Goal: Register for event/course

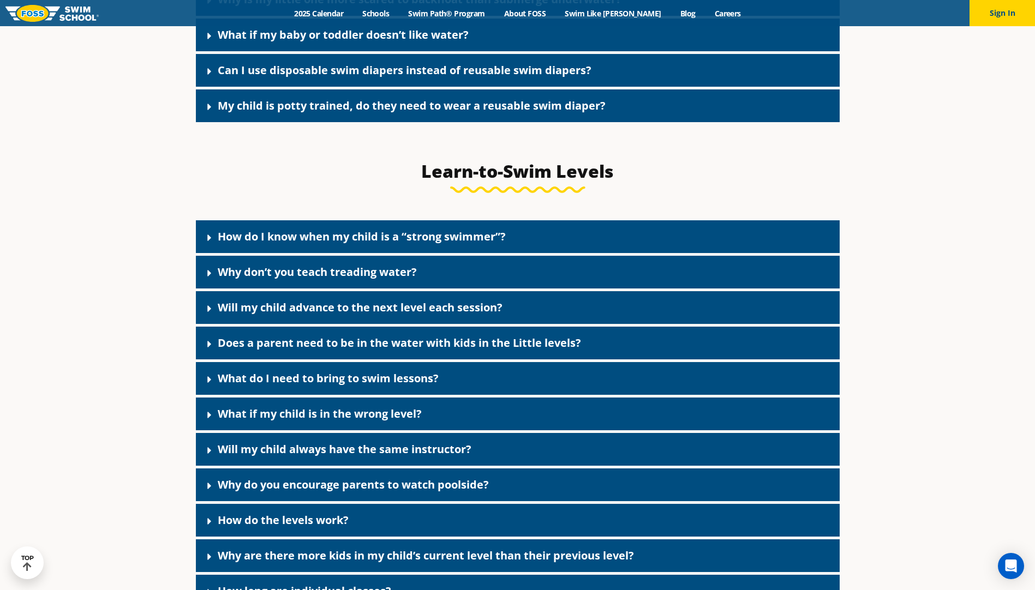
scroll to position [2619, 0]
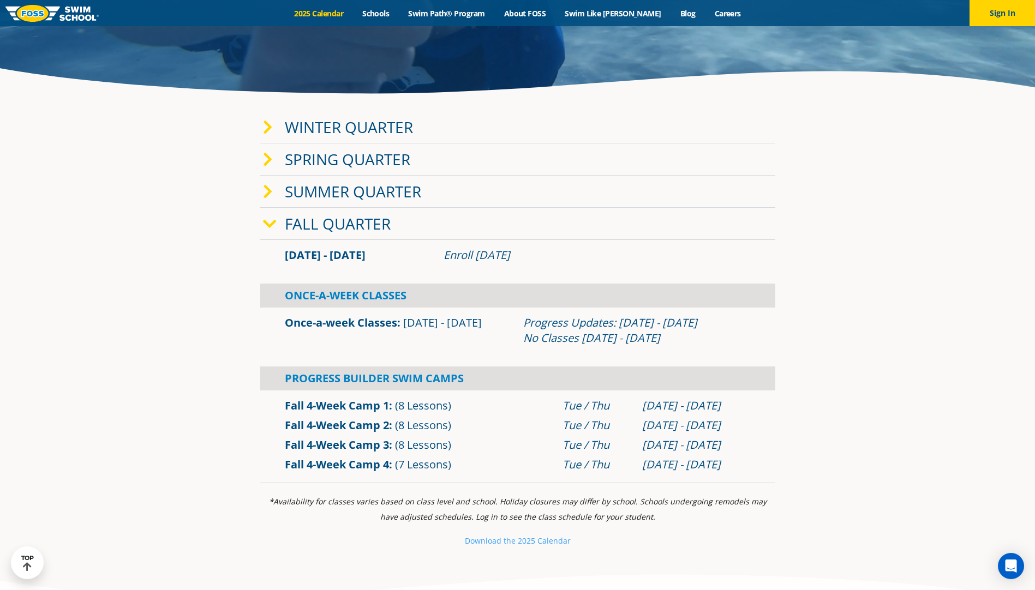
scroll to position [327, 0]
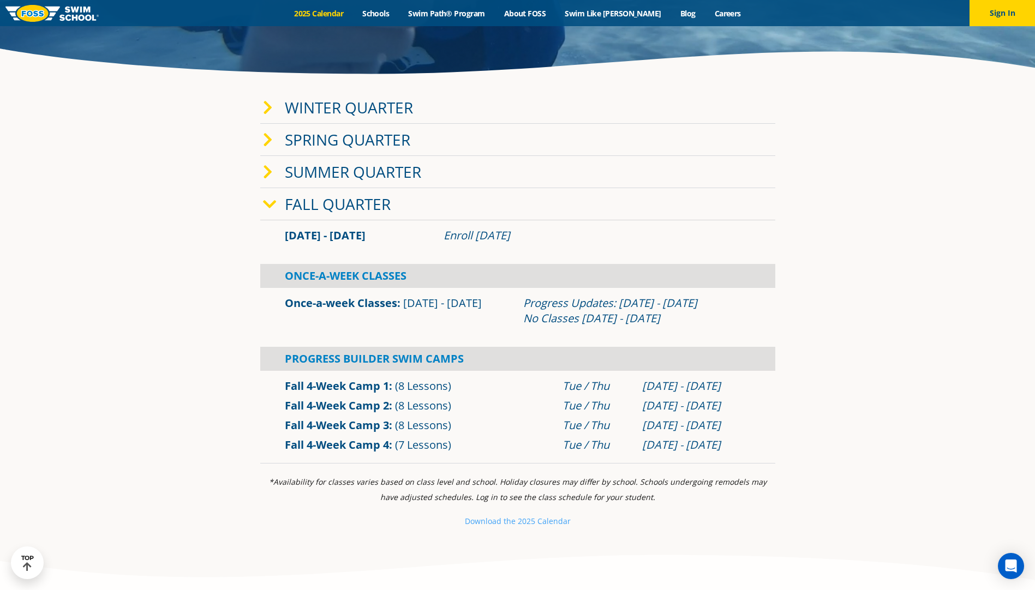
click at [352, 106] on link "Winter Quarter" at bounding box center [349, 107] width 128 height 21
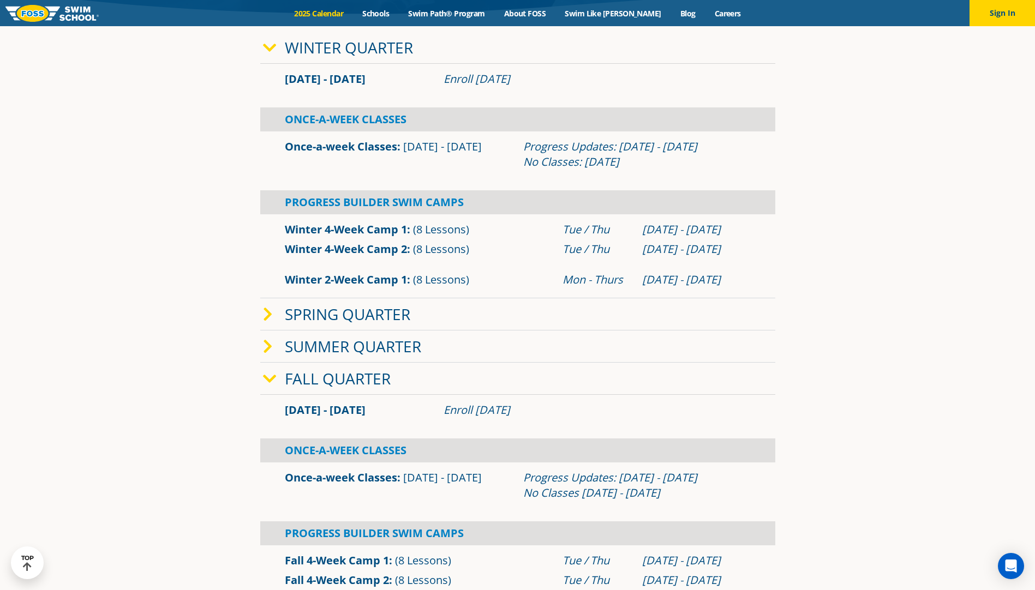
scroll to position [382, 0]
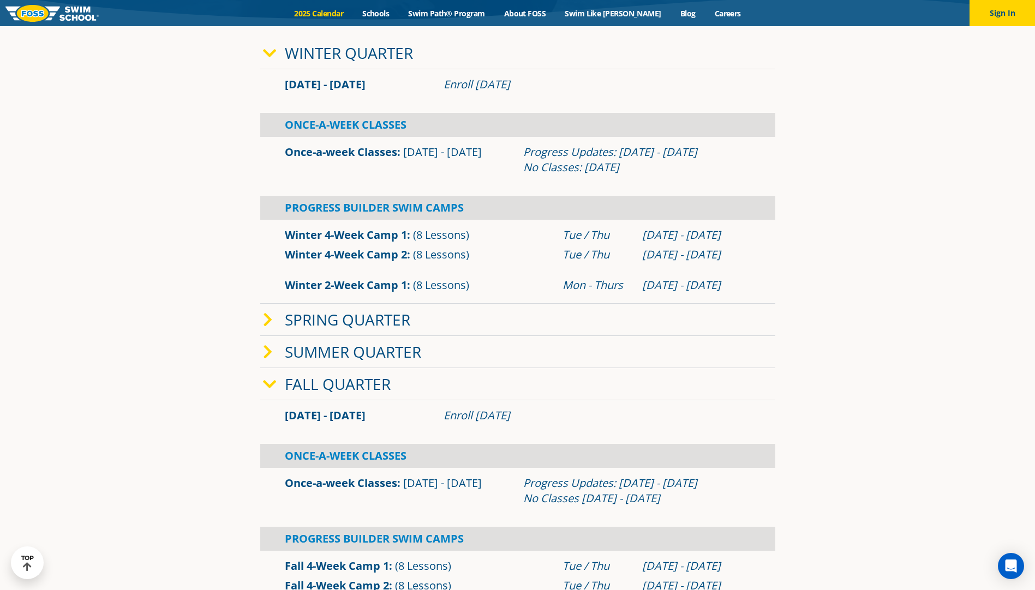
click at [342, 381] on link "Fall Quarter" at bounding box center [338, 384] width 106 height 21
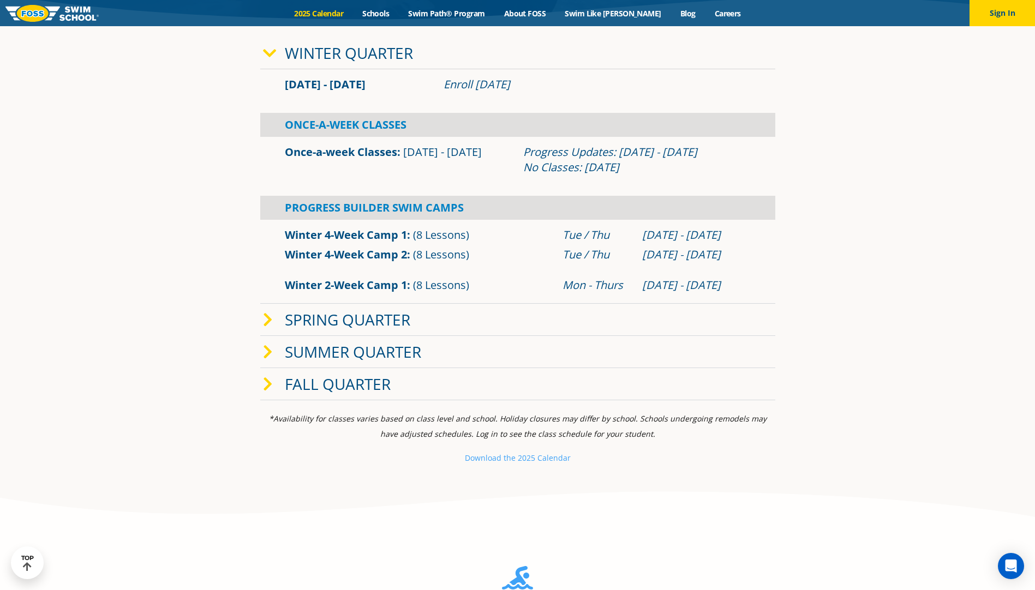
click at [342, 381] on link "Fall Quarter" at bounding box center [338, 384] width 106 height 21
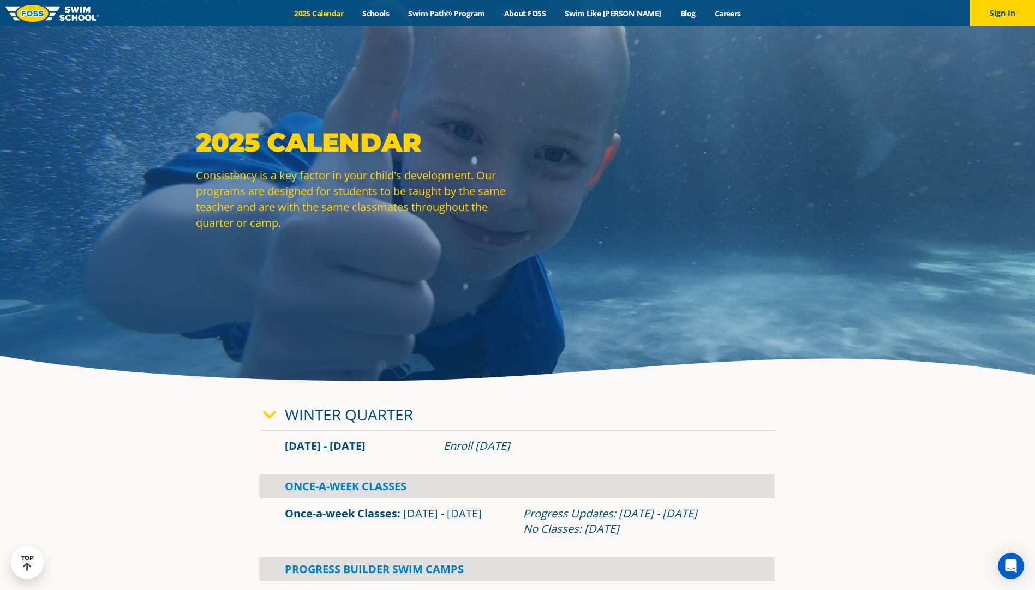
scroll to position [0, 0]
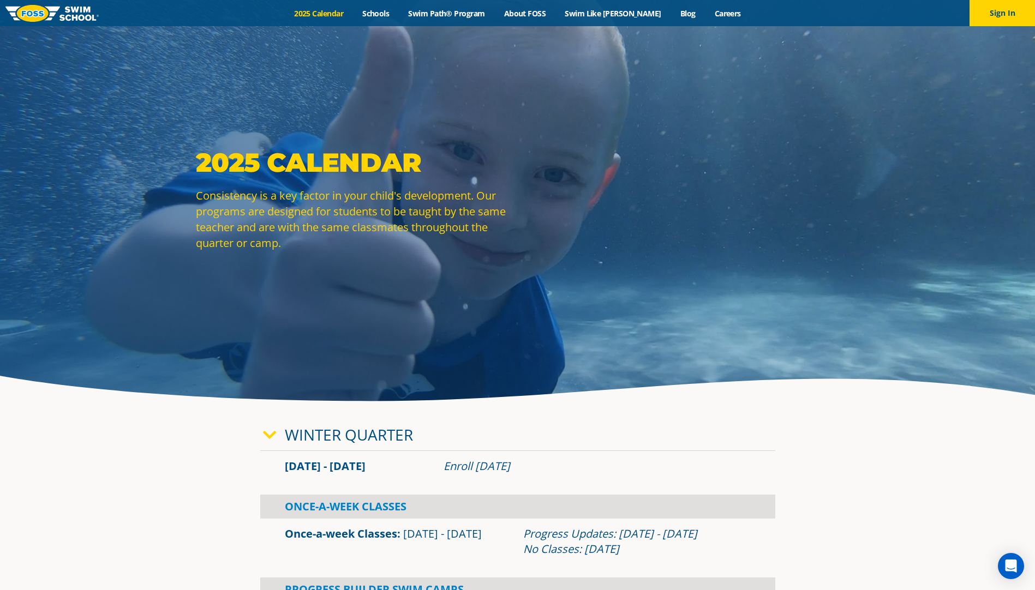
click at [335, 506] on div "Once-A-Week Classes" at bounding box center [517, 507] width 515 height 24
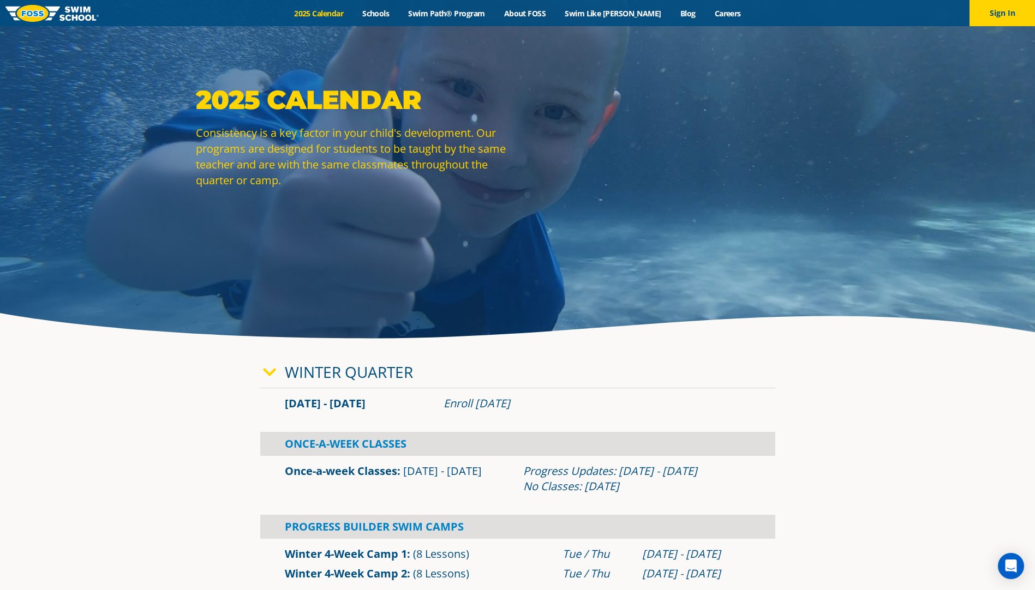
scroll to position [164, 0]
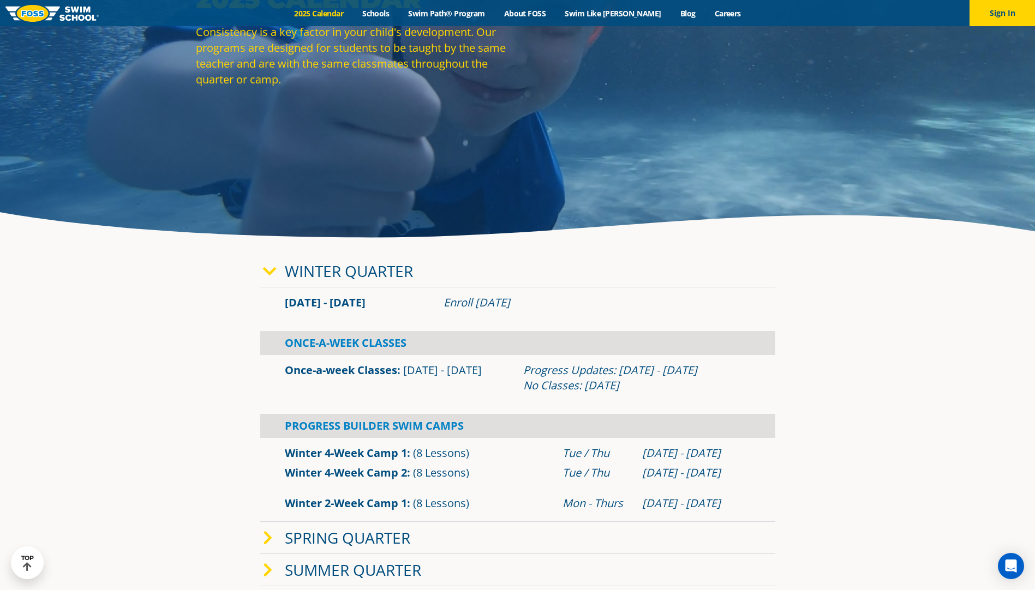
click at [316, 342] on div "Once-A-Week Classes" at bounding box center [517, 343] width 515 height 24
click at [559, 356] on div "Once-a-week Classes Jan 2 - Mar 12 Progress Updates: Feb 6 - 12 No Classes: Jan…" at bounding box center [517, 378] width 515 height 46
click at [573, 374] on div "Progress Updates: Feb 6 - 12 No Classes: Jan 19" at bounding box center [636, 378] width 227 height 31
click at [584, 398] on div "Once-a-week Classes Jan 2 - Mar 12 Progress Updates: Feb 6 - 12 No Classes: Jan…" at bounding box center [517, 378] width 515 height 46
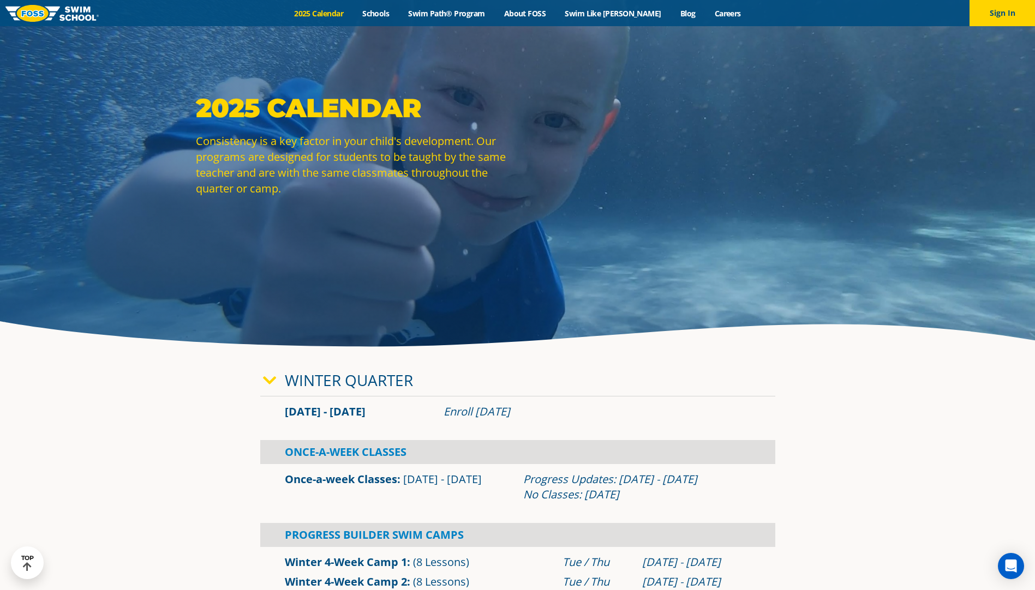
scroll to position [0, 0]
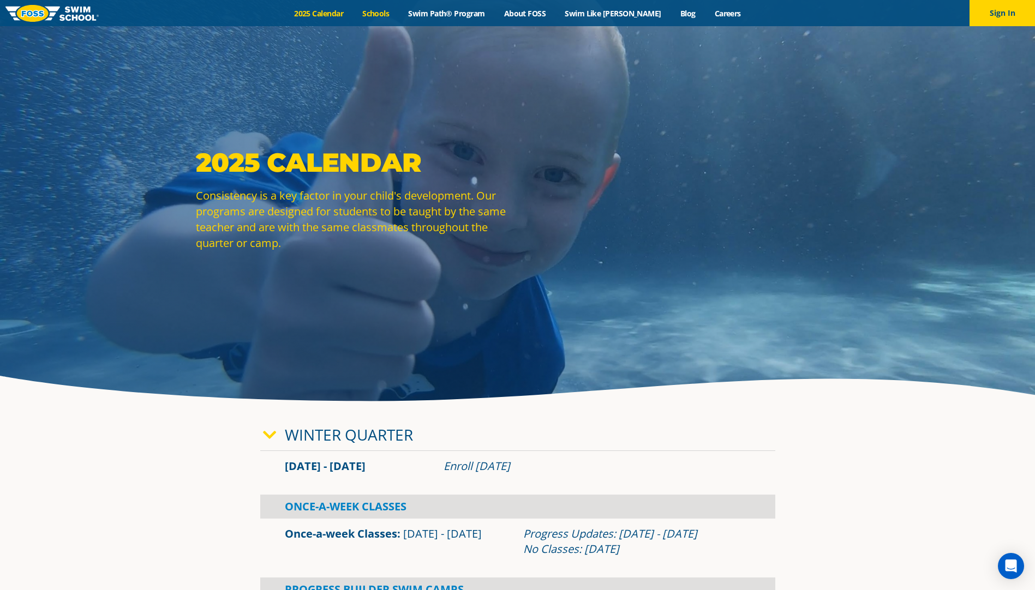
click at [391, 14] on link "Schools" at bounding box center [376, 13] width 46 height 10
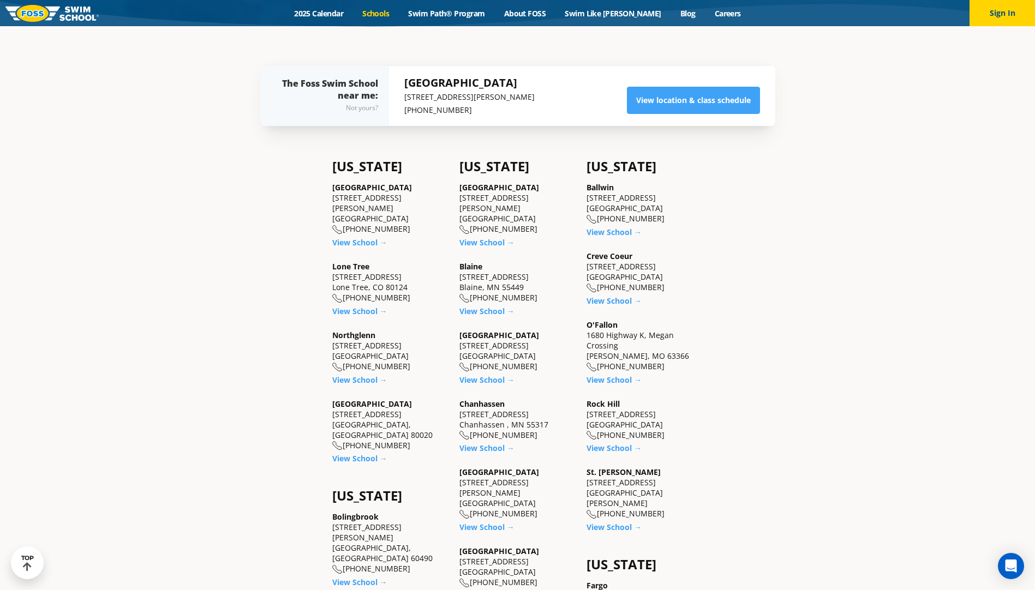
scroll to position [382, 0]
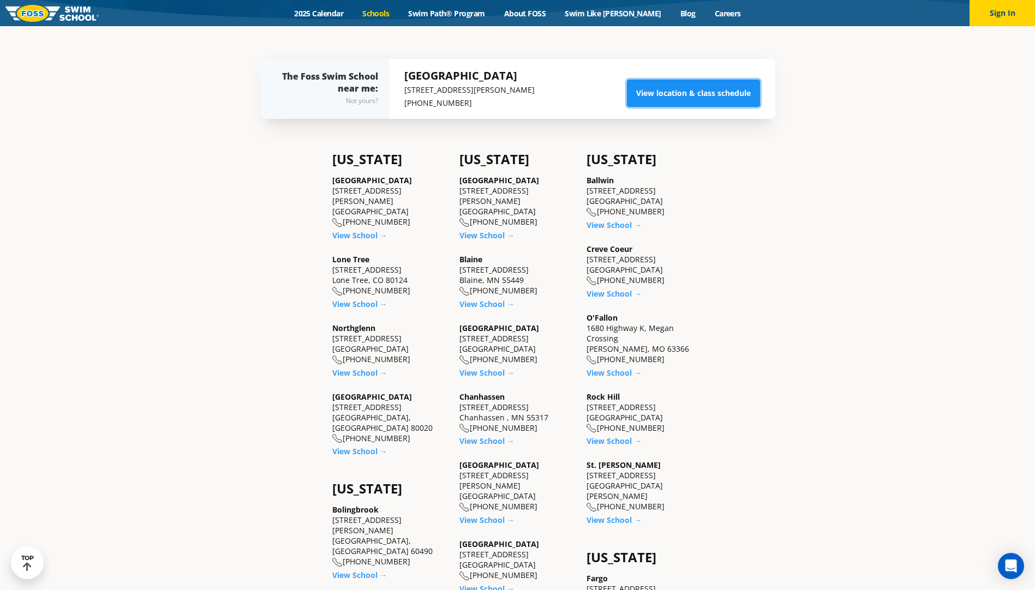
click at [714, 89] on link "View location & class schedule" at bounding box center [693, 93] width 133 height 27
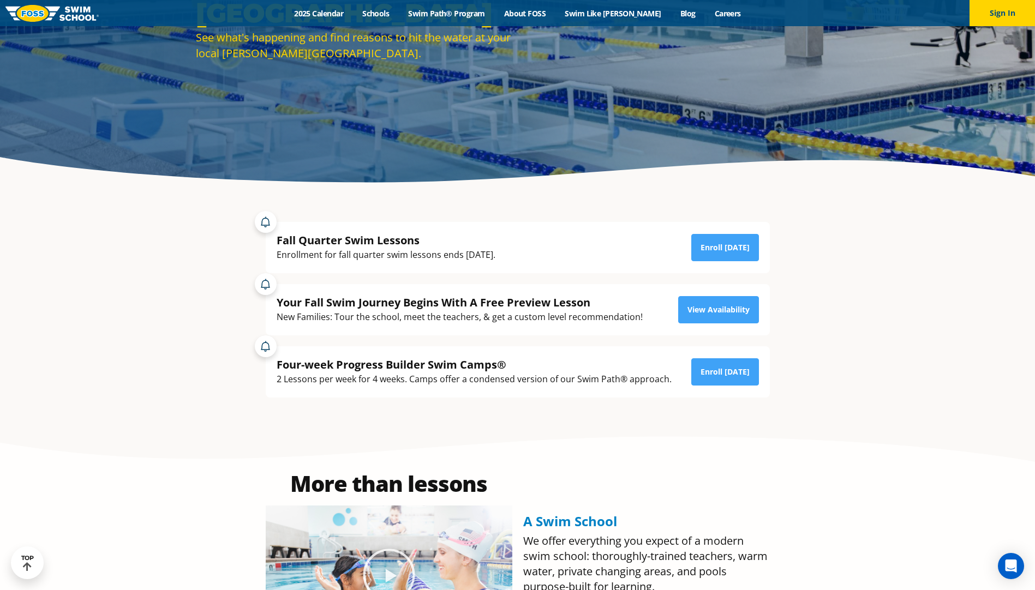
scroll to position [203, 0]
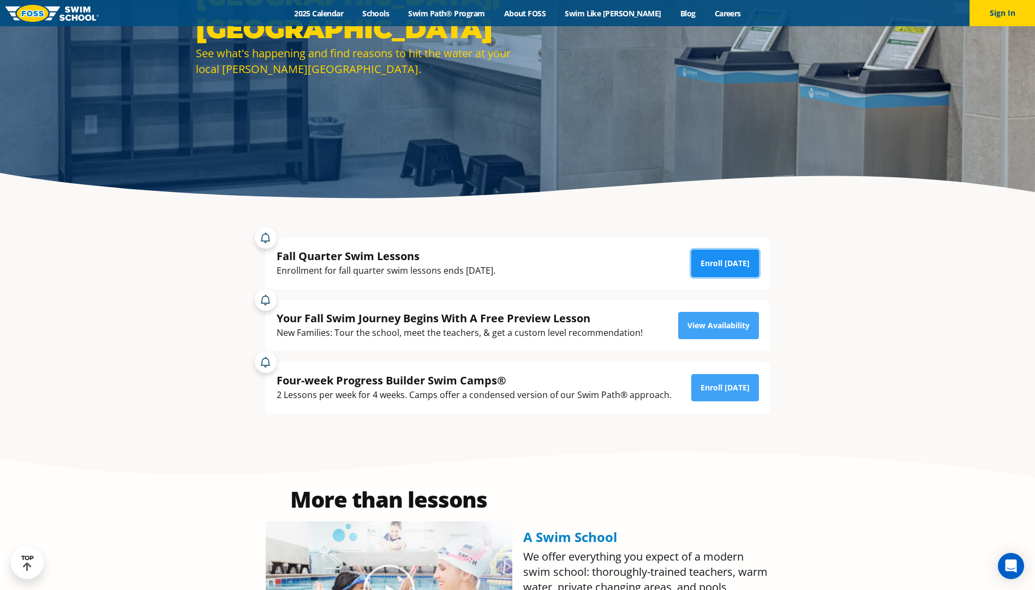
click at [717, 263] on link "Enroll Today" at bounding box center [725, 263] width 68 height 27
